Goal: Task Accomplishment & Management: Complete application form

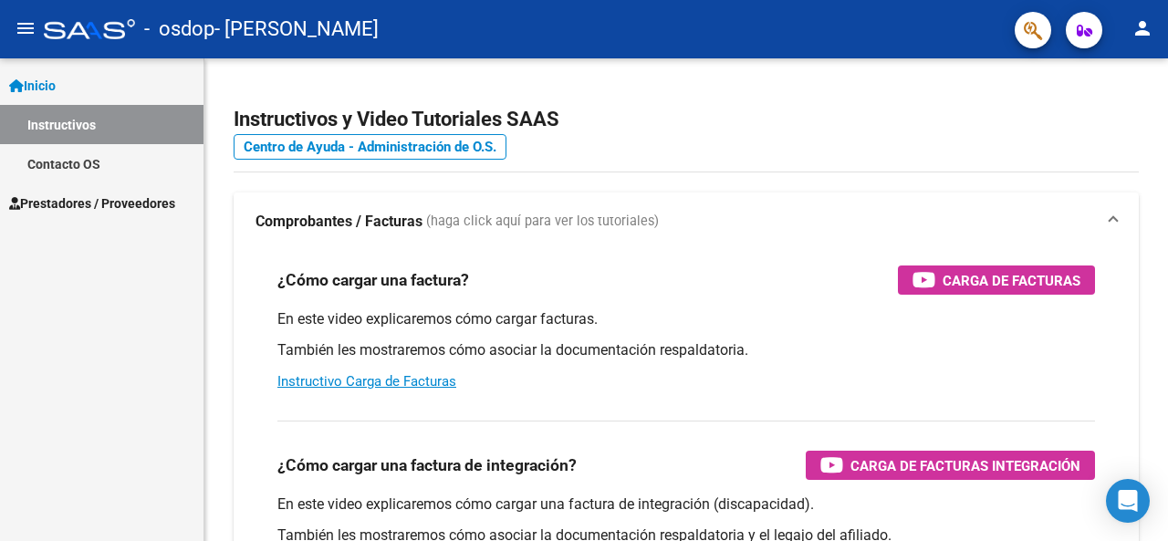
click at [159, 200] on span "Prestadores / Proveedores" at bounding box center [92, 204] width 166 height 20
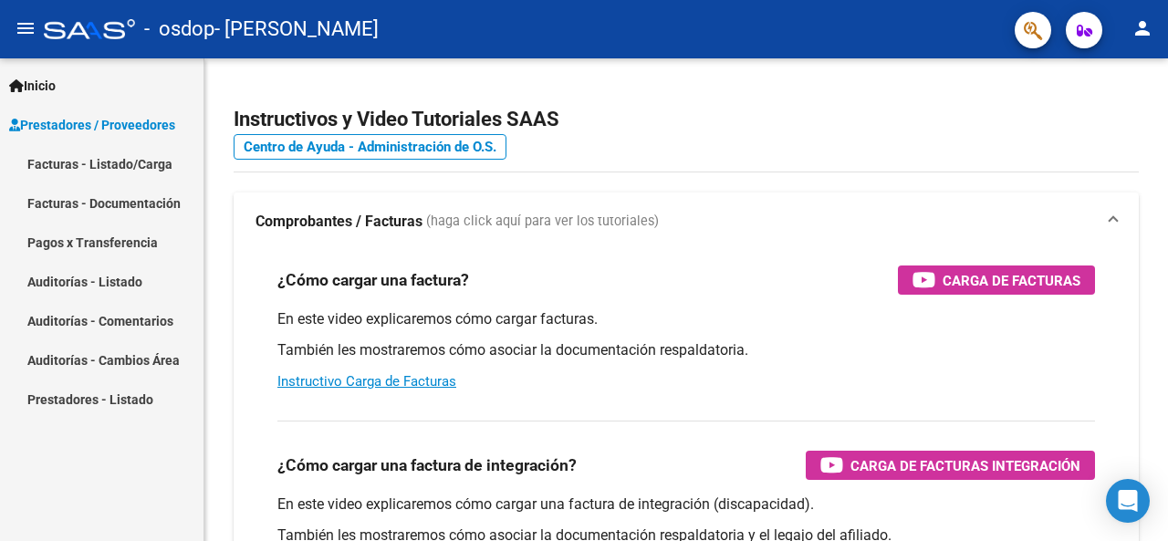
click at [166, 162] on link "Facturas - Listado/Carga" at bounding box center [102, 163] width 204 height 39
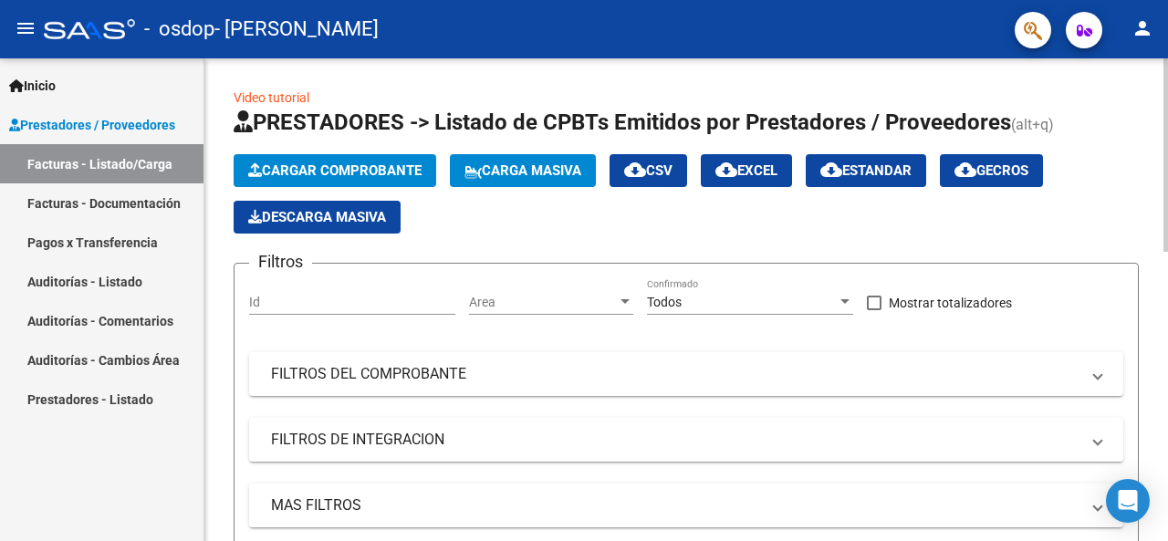
click at [376, 170] on span "Cargar Comprobante" at bounding box center [334, 170] width 173 height 16
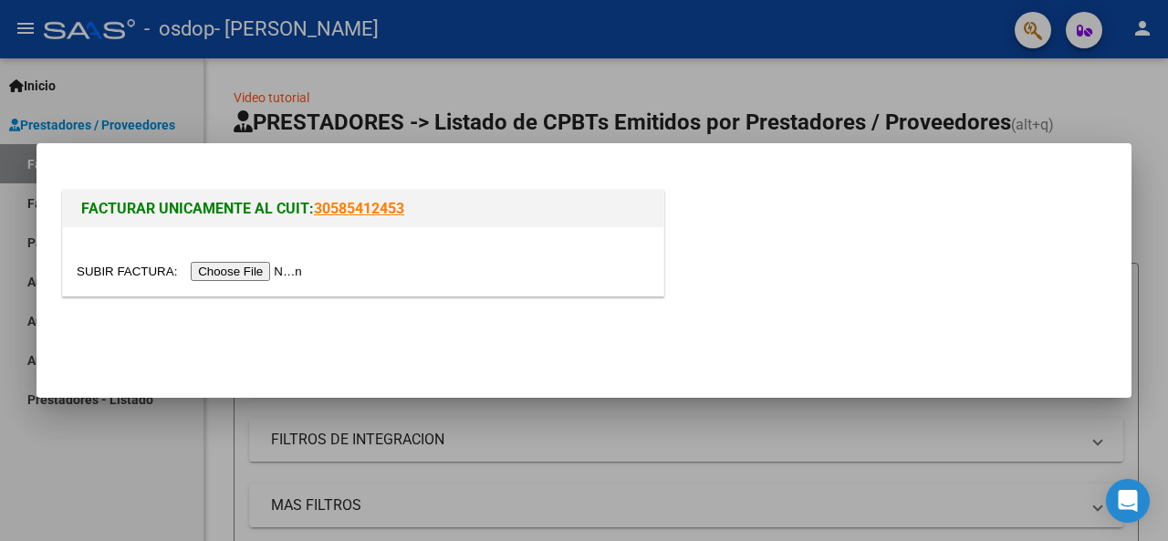
click at [279, 268] on input "file" at bounding box center [192, 271] width 231 height 19
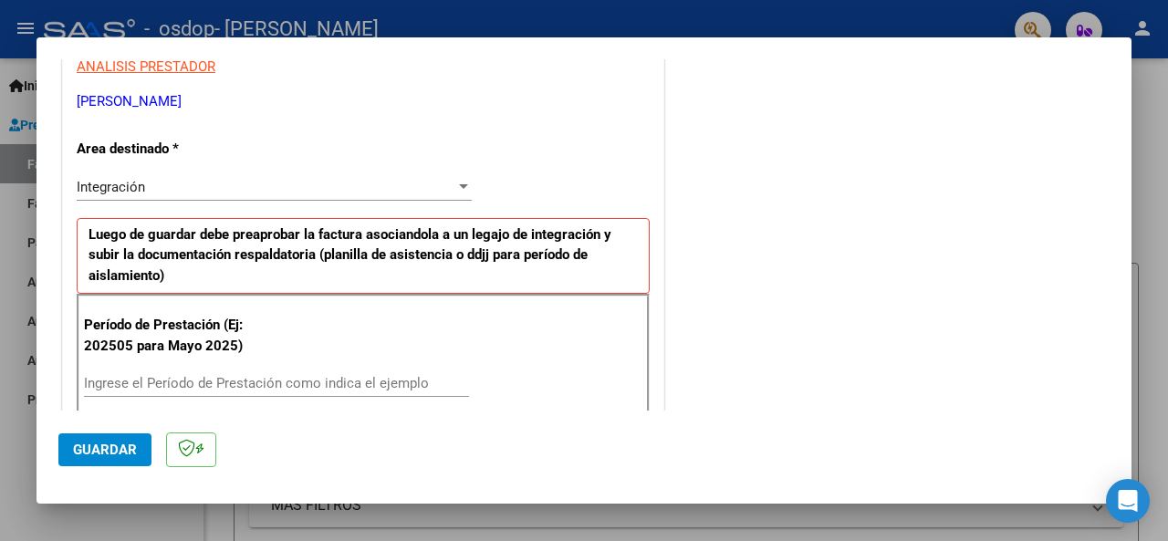
scroll to position [456, 0]
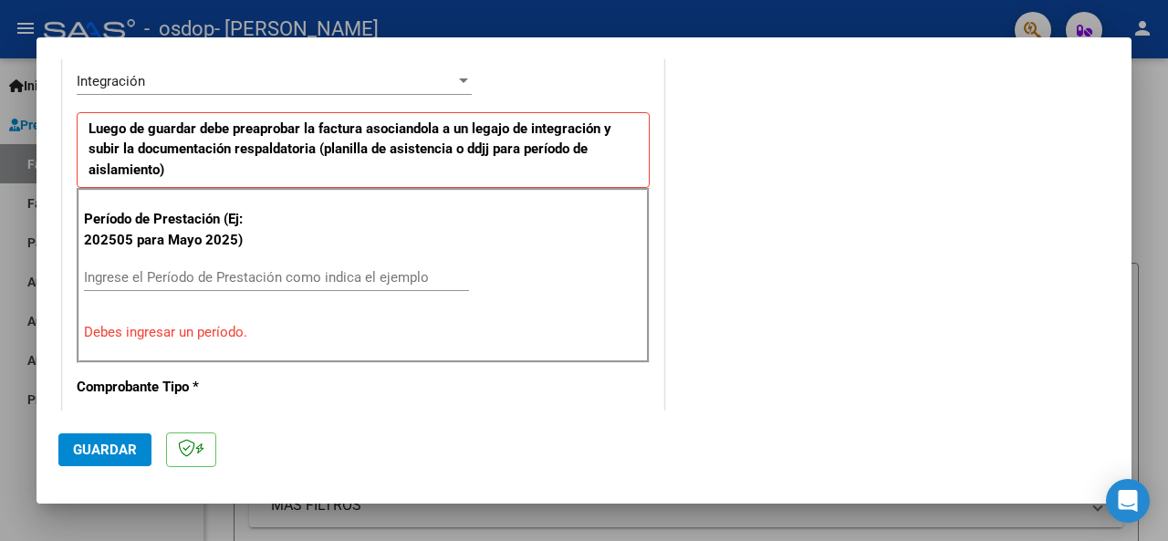
click at [325, 274] on input "Ingrese el Período de Prestación como indica el ejemplo" at bounding box center [276, 277] width 385 height 16
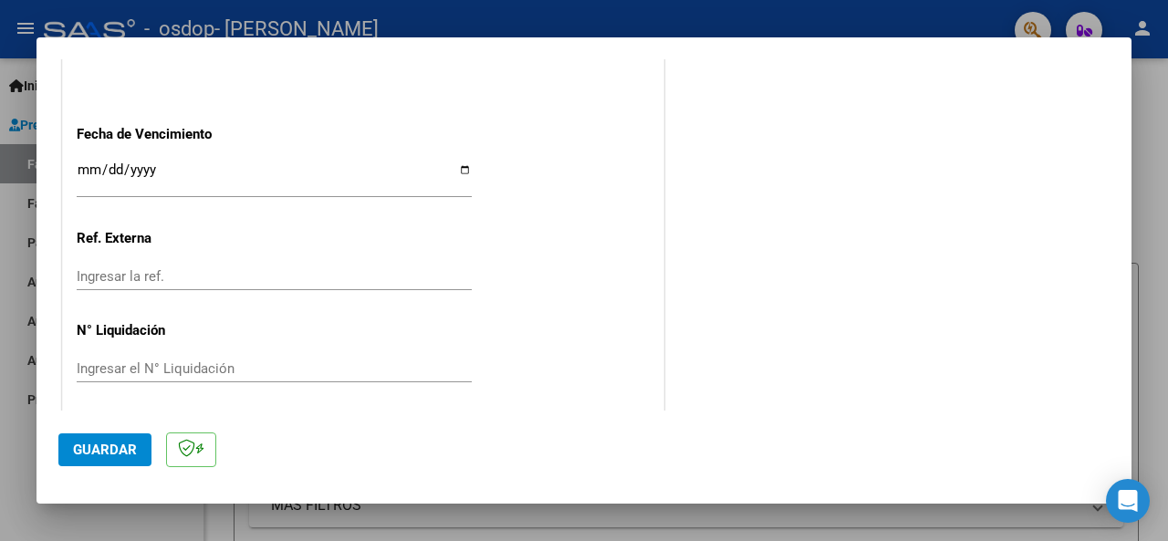
scroll to position [1291, 0]
type input "202509"
click at [78, 442] on span "Guardar" at bounding box center [105, 450] width 64 height 16
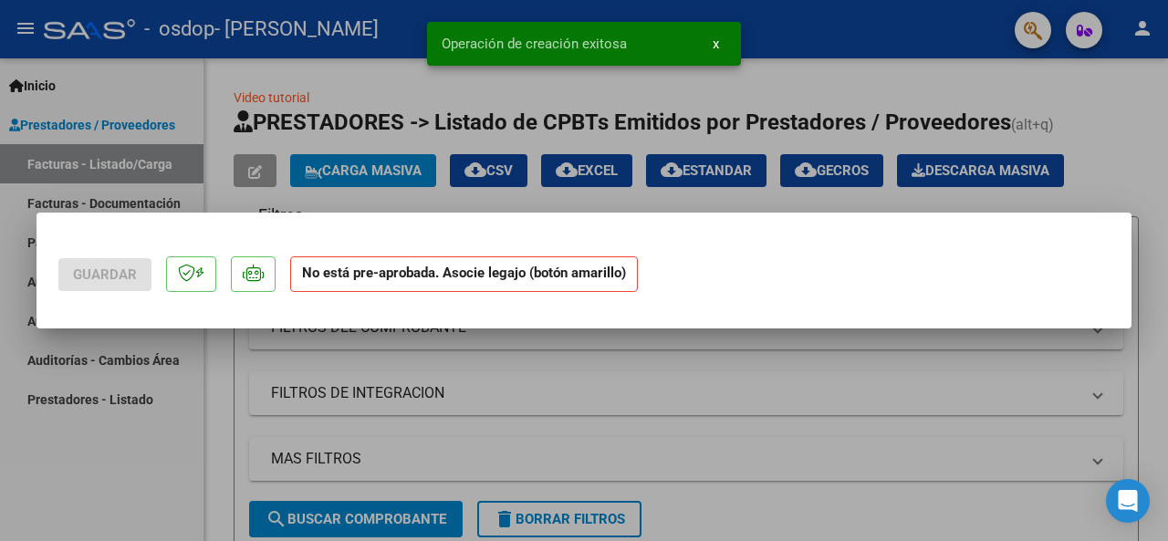
scroll to position [0, 0]
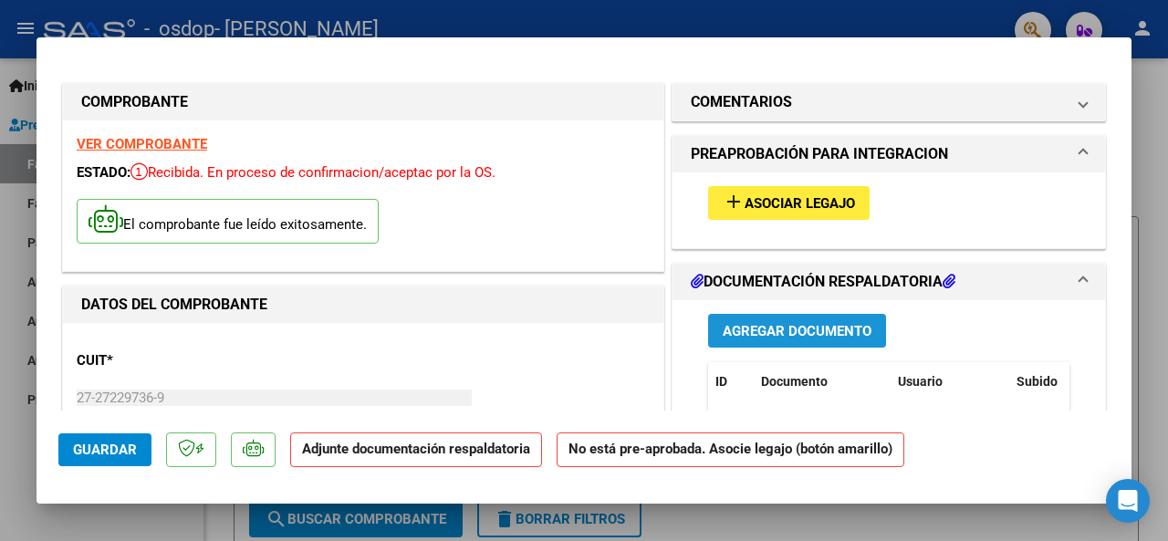
click at [852, 328] on span "Agregar Documento" at bounding box center [797, 331] width 149 height 16
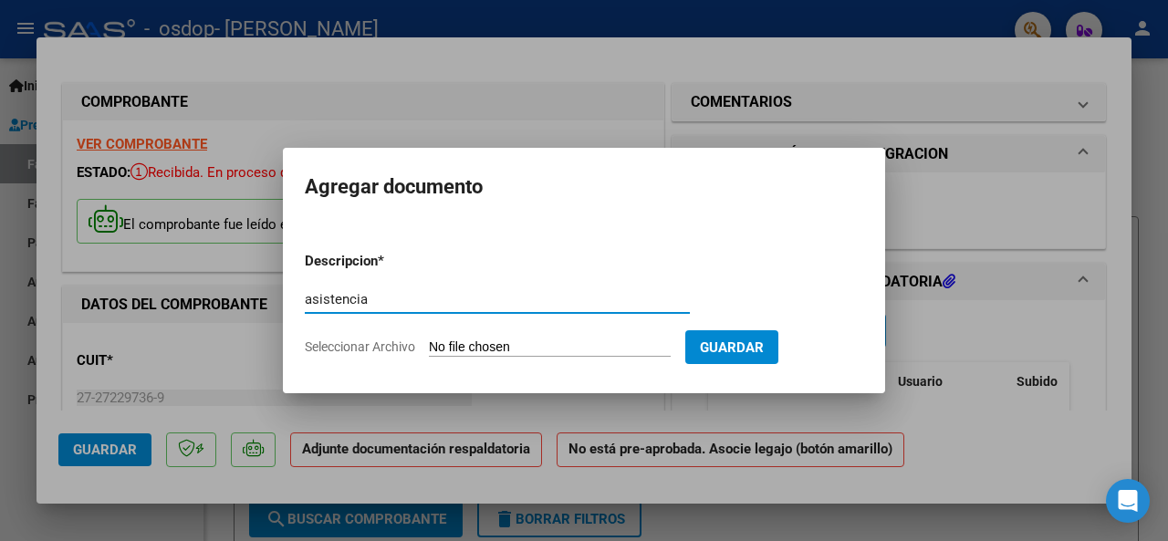
type input "asistencia"
click at [613, 349] on input "Seleccionar Archivo" at bounding box center [550, 348] width 242 height 17
type input "C:\fakepath\asistencia septiembre 2025 dharma [PERSON_NAME] [PERSON_NAME].pdf"
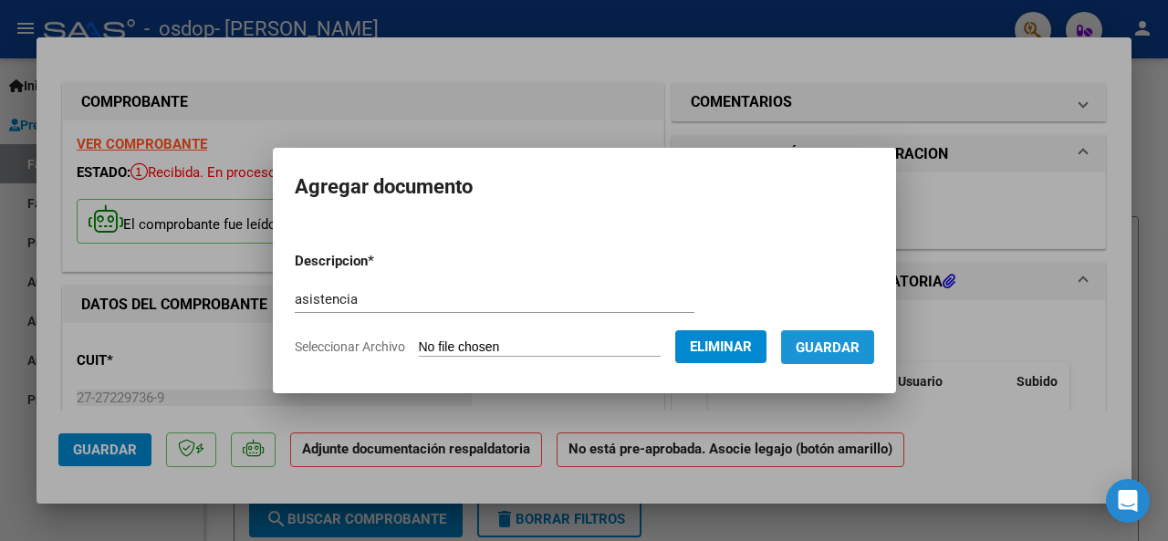
click at [856, 351] on span "Guardar" at bounding box center [828, 348] width 64 height 16
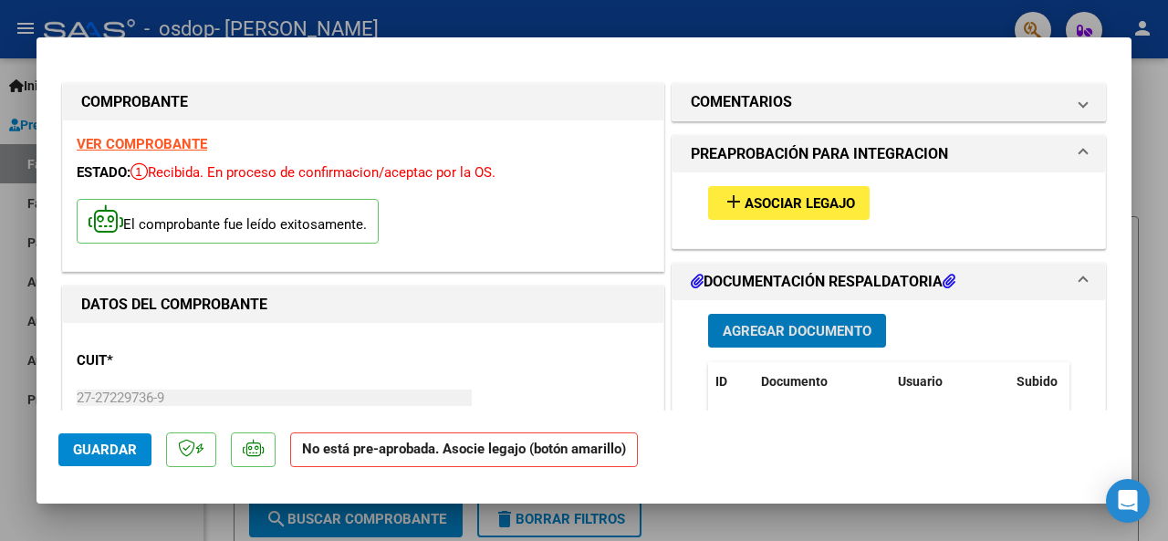
click at [820, 200] on span "Asociar Legajo" at bounding box center [800, 203] width 110 height 16
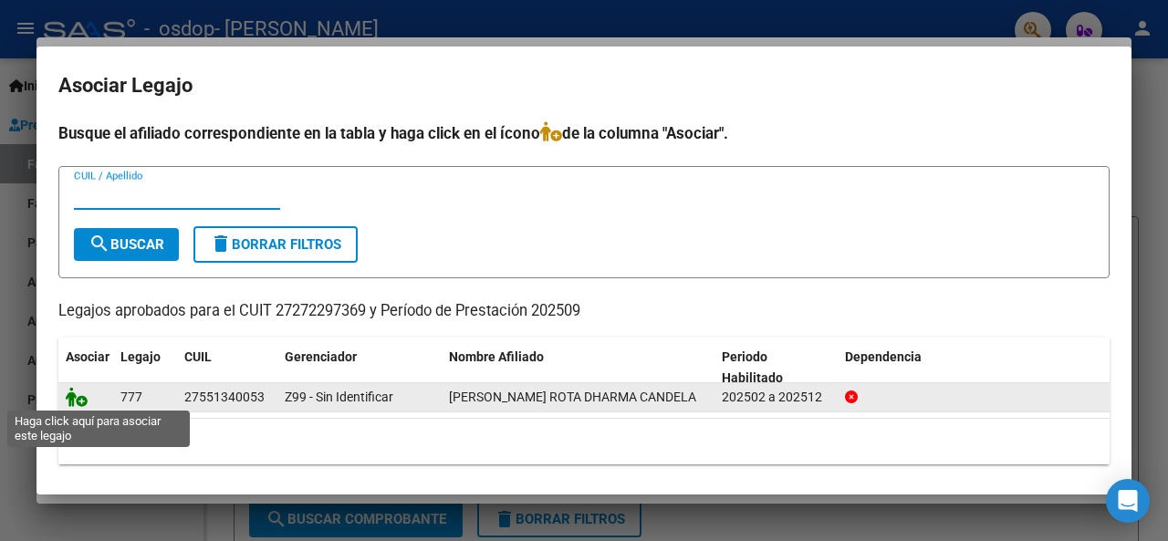
click at [79, 396] on icon at bounding box center [77, 397] width 22 height 20
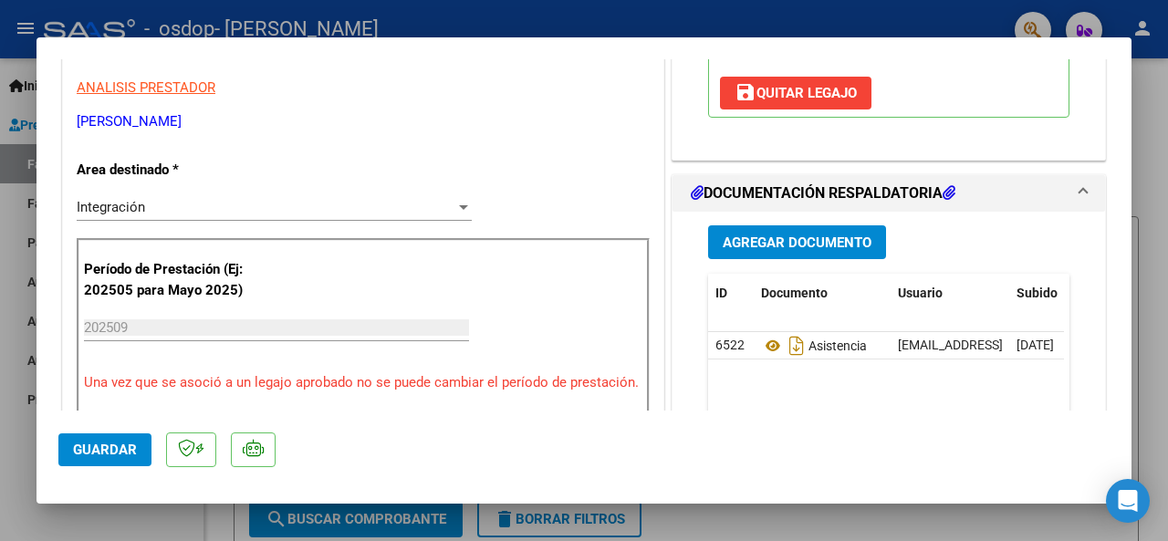
scroll to position [548, 0]
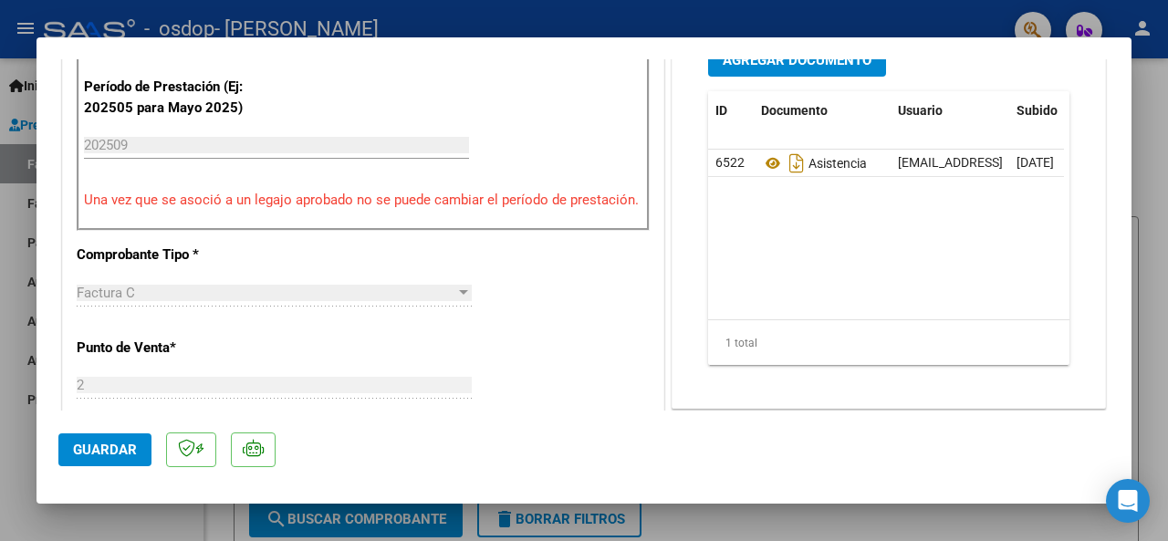
click at [124, 450] on span "Guardar" at bounding box center [105, 450] width 64 height 16
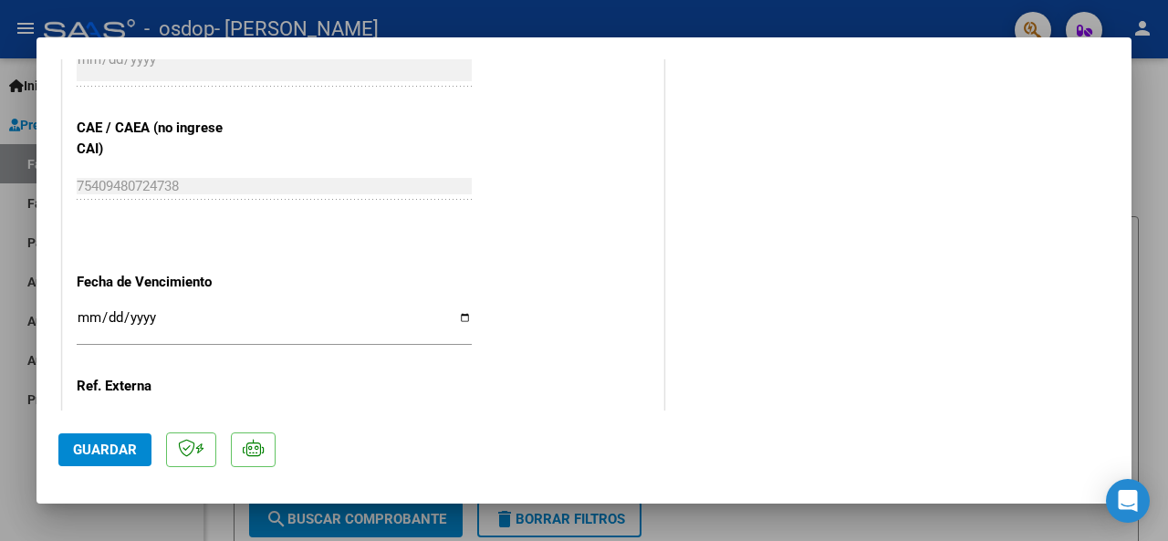
scroll to position [1298, 0]
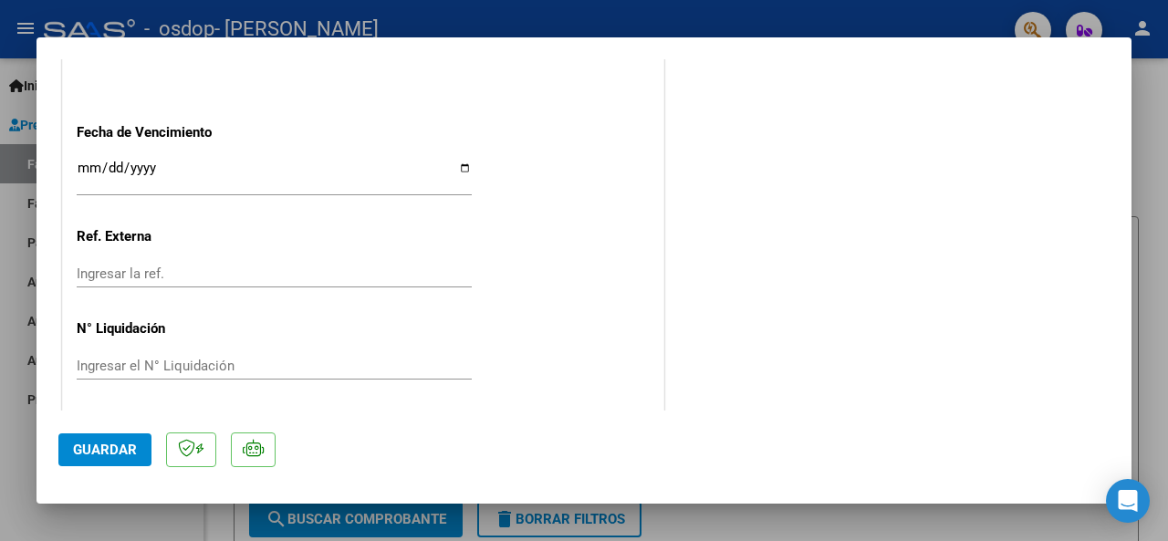
click at [128, 454] on span "Guardar" at bounding box center [105, 450] width 64 height 16
click at [937, 523] on div at bounding box center [584, 270] width 1168 height 541
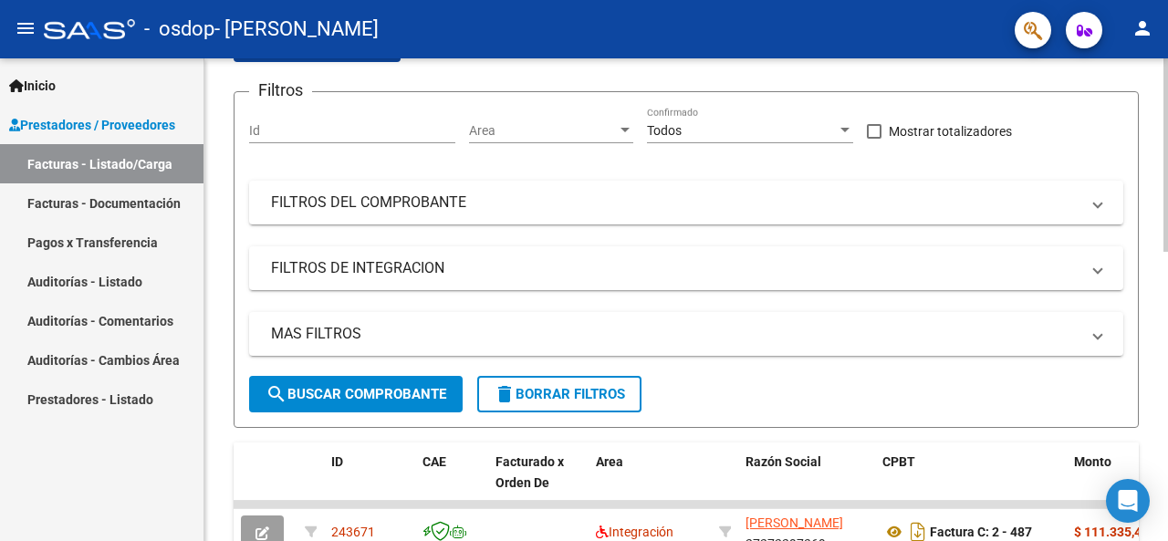
scroll to position [0, 0]
